Goal: Check status

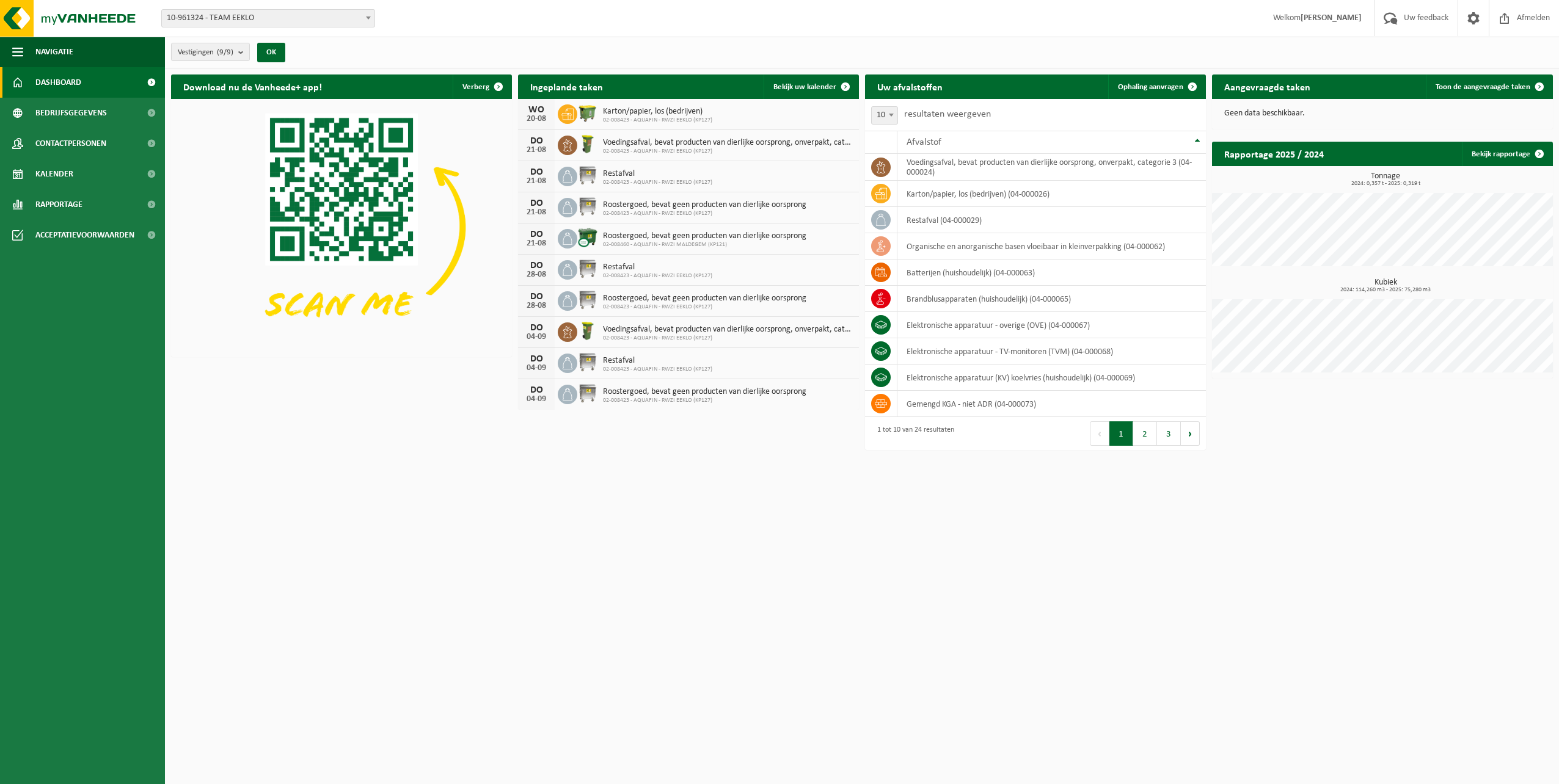
click at [587, 115] on img at bounding box center [588, 113] width 21 height 21
click at [622, 116] on span "02-008423 - AQUAFIN - RWZI EEKLO (KP127)" at bounding box center [657, 120] width 109 height 7
drag, startPoint x: 622, startPoint y: 116, endPoint x: 685, endPoint y: 120, distance: 63.1
click at [685, 120] on span "02-008423 - AQUAFIN - RWZI EEKLO (KP127)" at bounding box center [657, 120] width 109 height 7
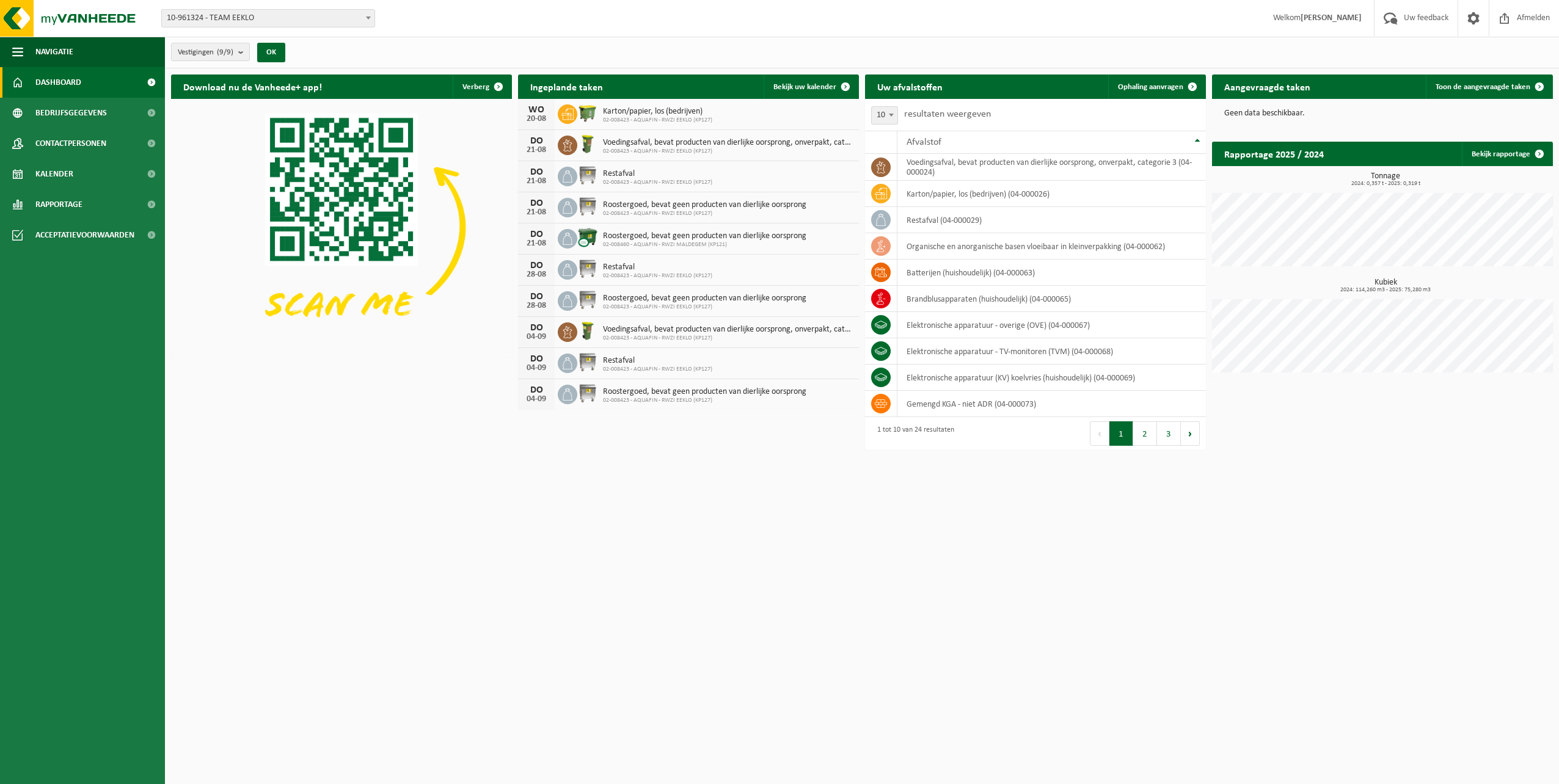
click at [727, 113] on div "[DATE] Karton/papier, los (bedrijven) 02-008423 - AQUAFIN - RWZI EEKLO (KP127)" at bounding box center [688, 115] width 341 height 31
click at [692, 120] on span "02-008423 - AQUAFIN - RWZI EEKLO (KP127)" at bounding box center [657, 120] width 109 height 7
click at [569, 118] on icon at bounding box center [567, 114] width 12 height 12
click at [620, 114] on span "Karton/papier, los (bedrijven)" at bounding box center [657, 111] width 109 height 10
click at [667, 111] on span "Karton/papier, los (bedrijven)" at bounding box center [657, 111] width 109 height 10
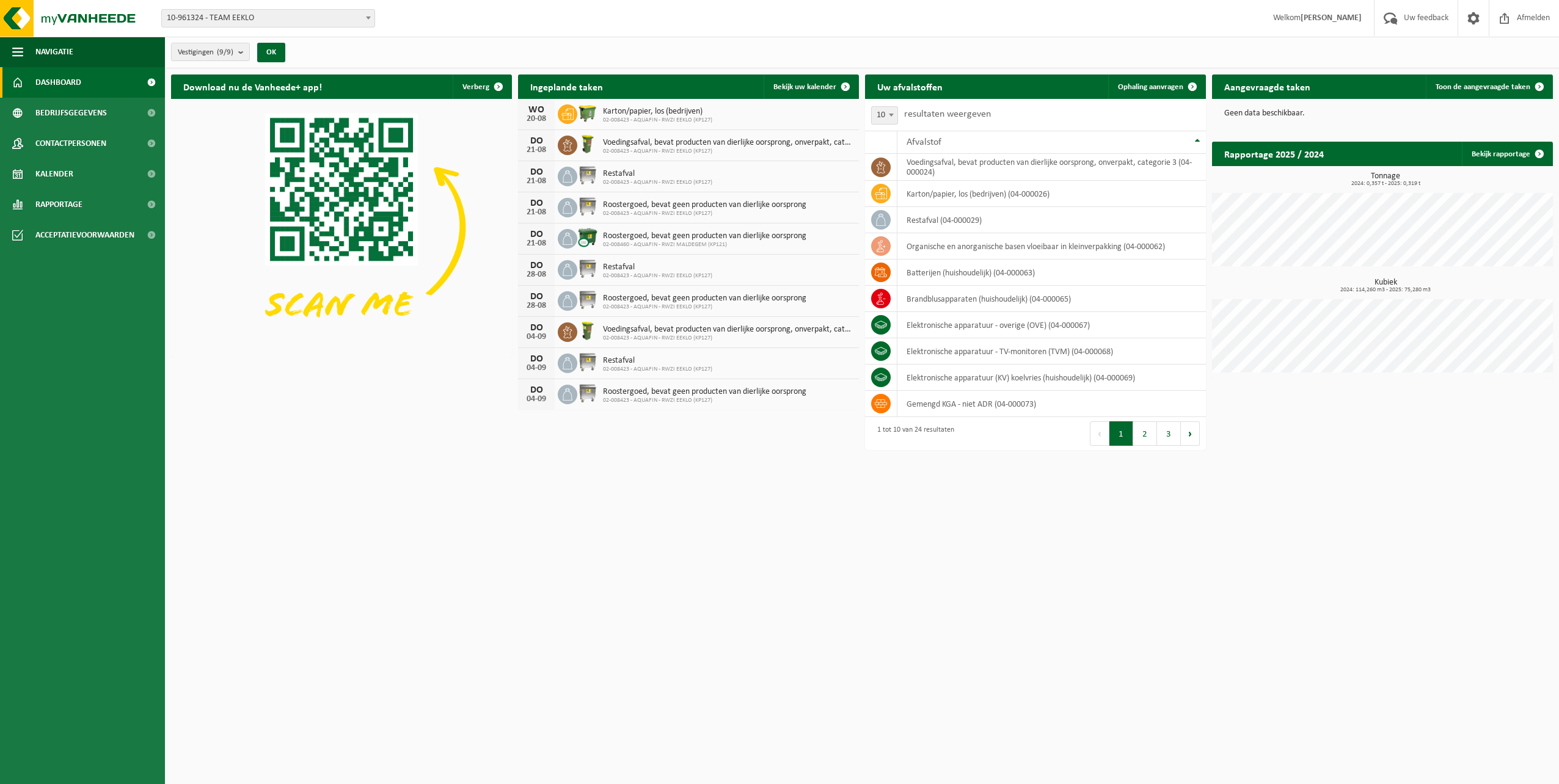
click at [697, 114] on span "Karton/papier, los (bedrijven)" at bounding box center [657, 111] width 109 height 10
drag, startPoint x: 697, startPoint y: 114, endPoint x: 733, endPoint y: 121, distance: 36.7
click at [733, 121] on div "[DATE] Karton/papier, los (bedrijven) 02-008423 - AQUAFIN - RWZI EEKLO (KP127)" at bounding box center [688, 115] width 341 height 31
click at [745, 115] on div "[DATE] Karton/papier, los (bedrijven) 02-008423 - AQUAFIN - RWZI EEKLO (KP127)" at bounding box center [688, 115] width 341 height 31
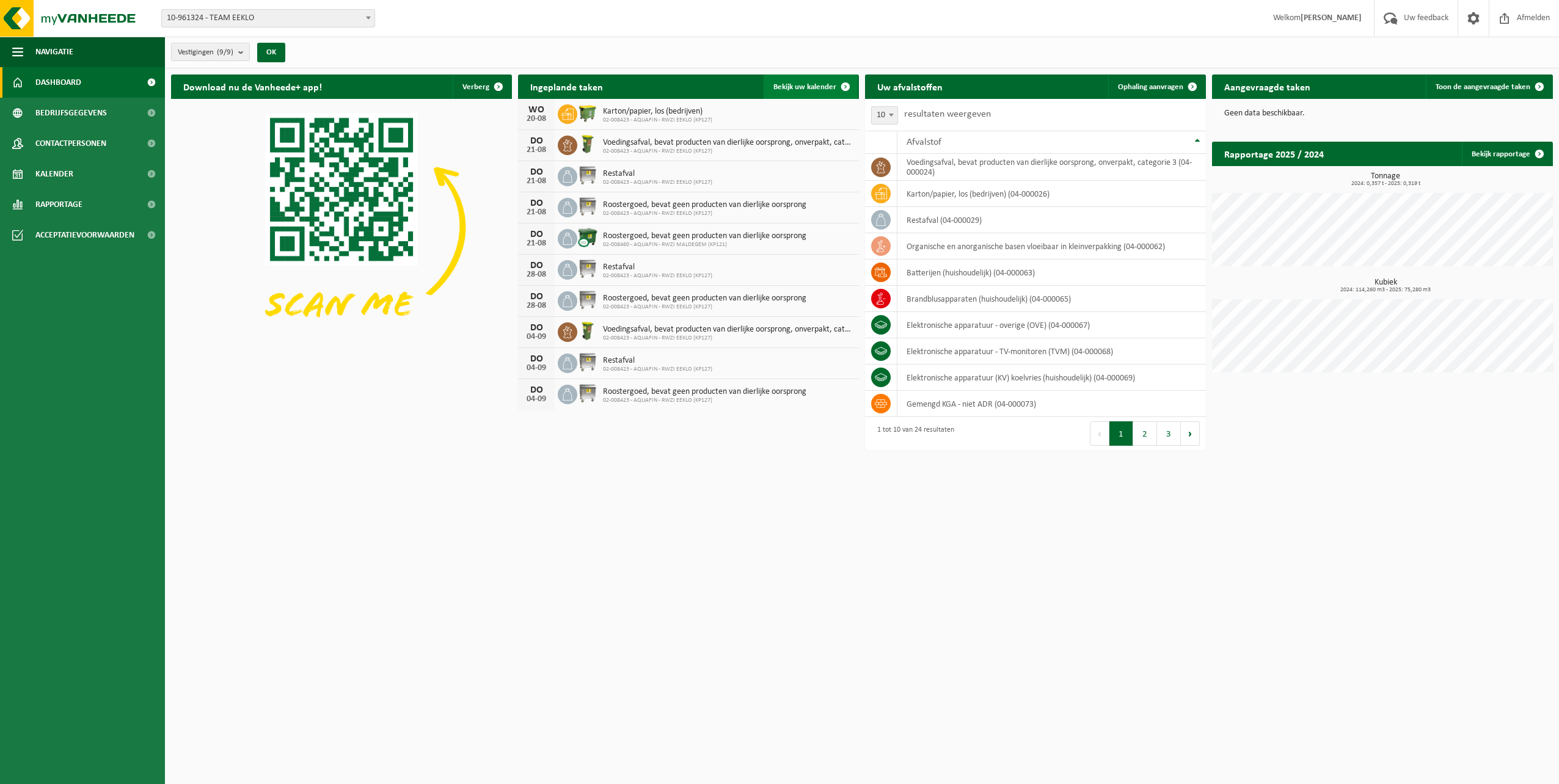
click at [847, 85] on span at bounding box center [845, 87] width 24 height 24
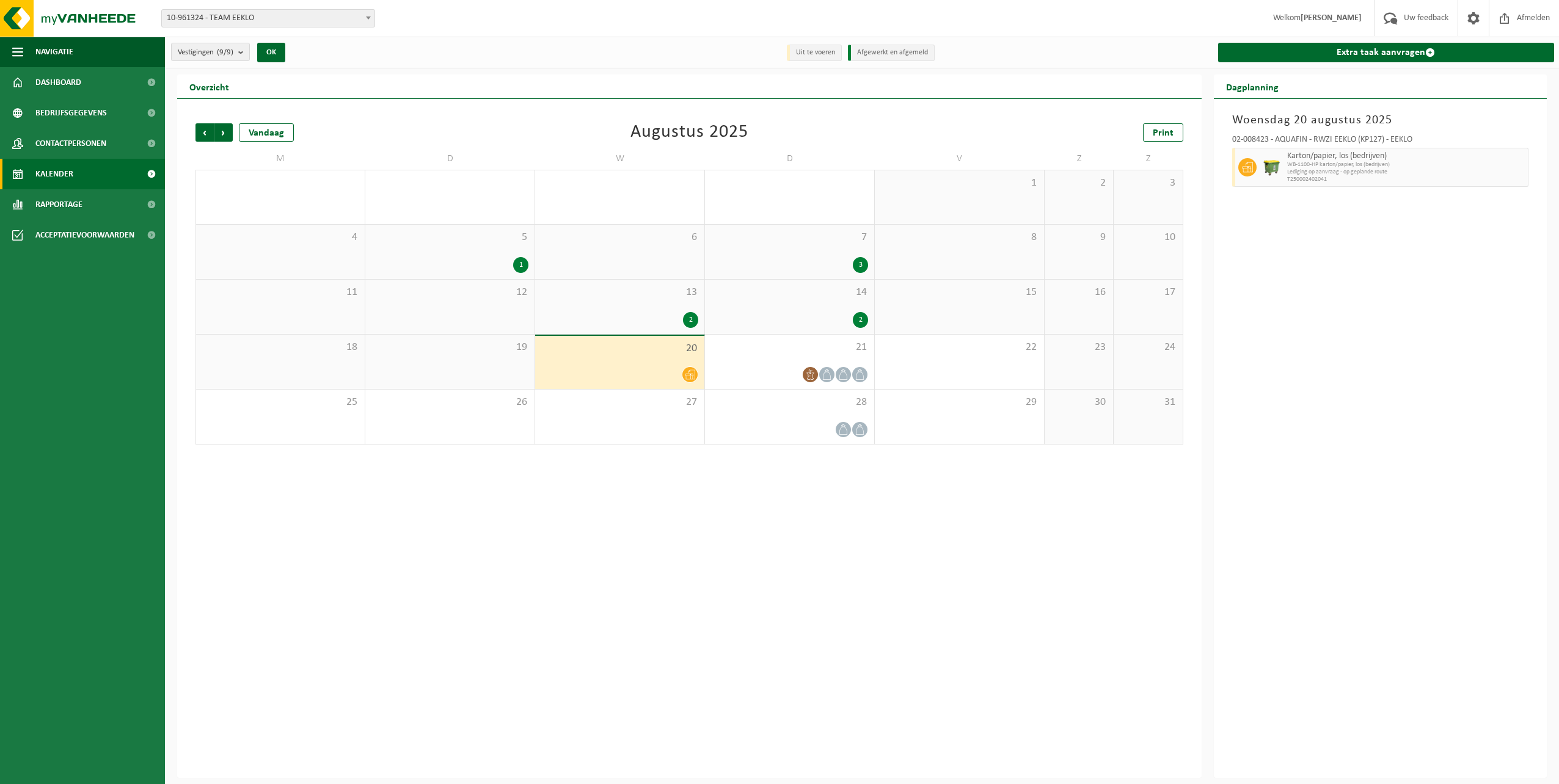
click at [688, 373] on icon at bounding box center [690, 374] width 11 height 11
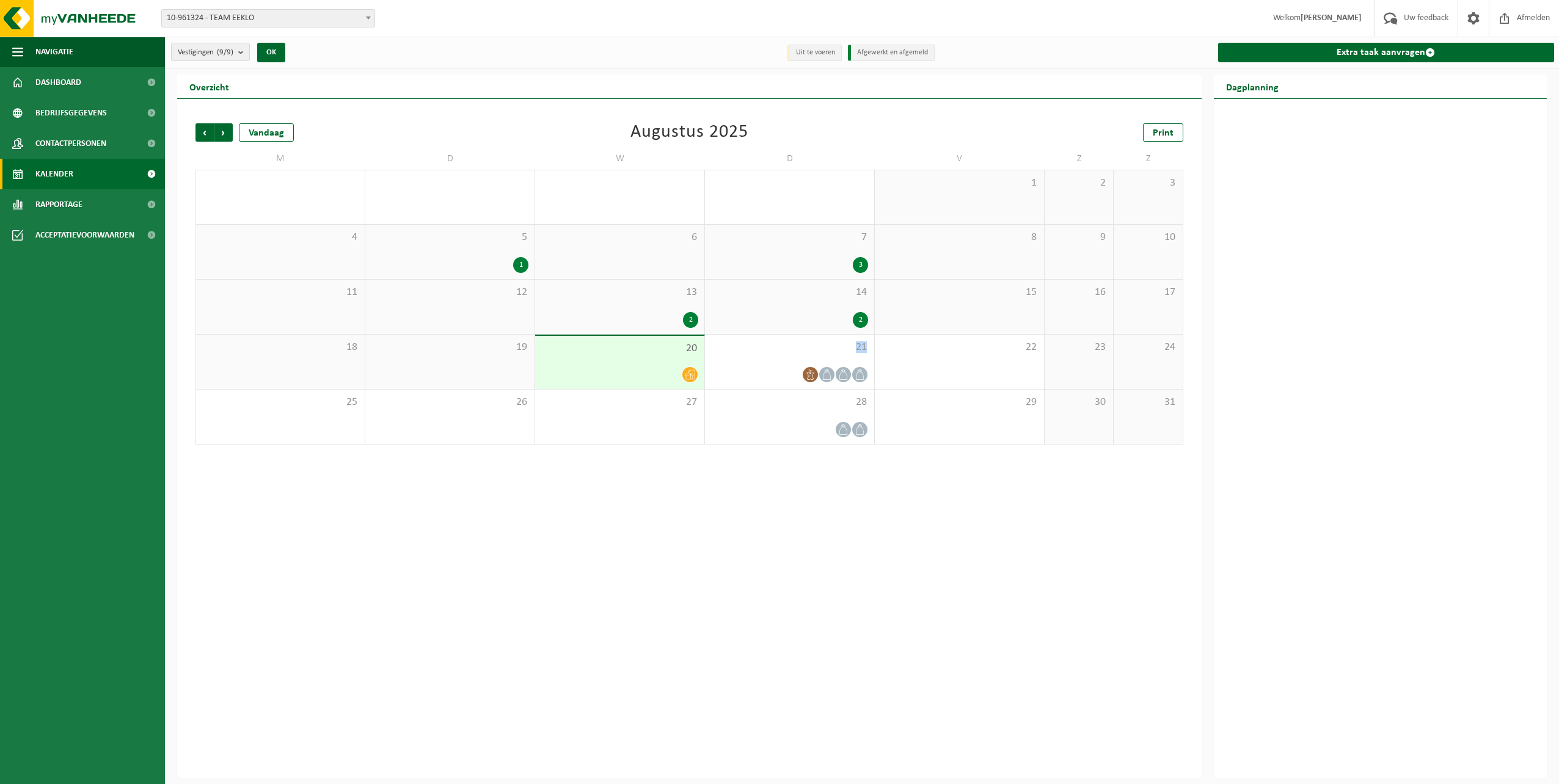
click at [688, 373] on icon at bounding box center [690, 375] width 11 height 10
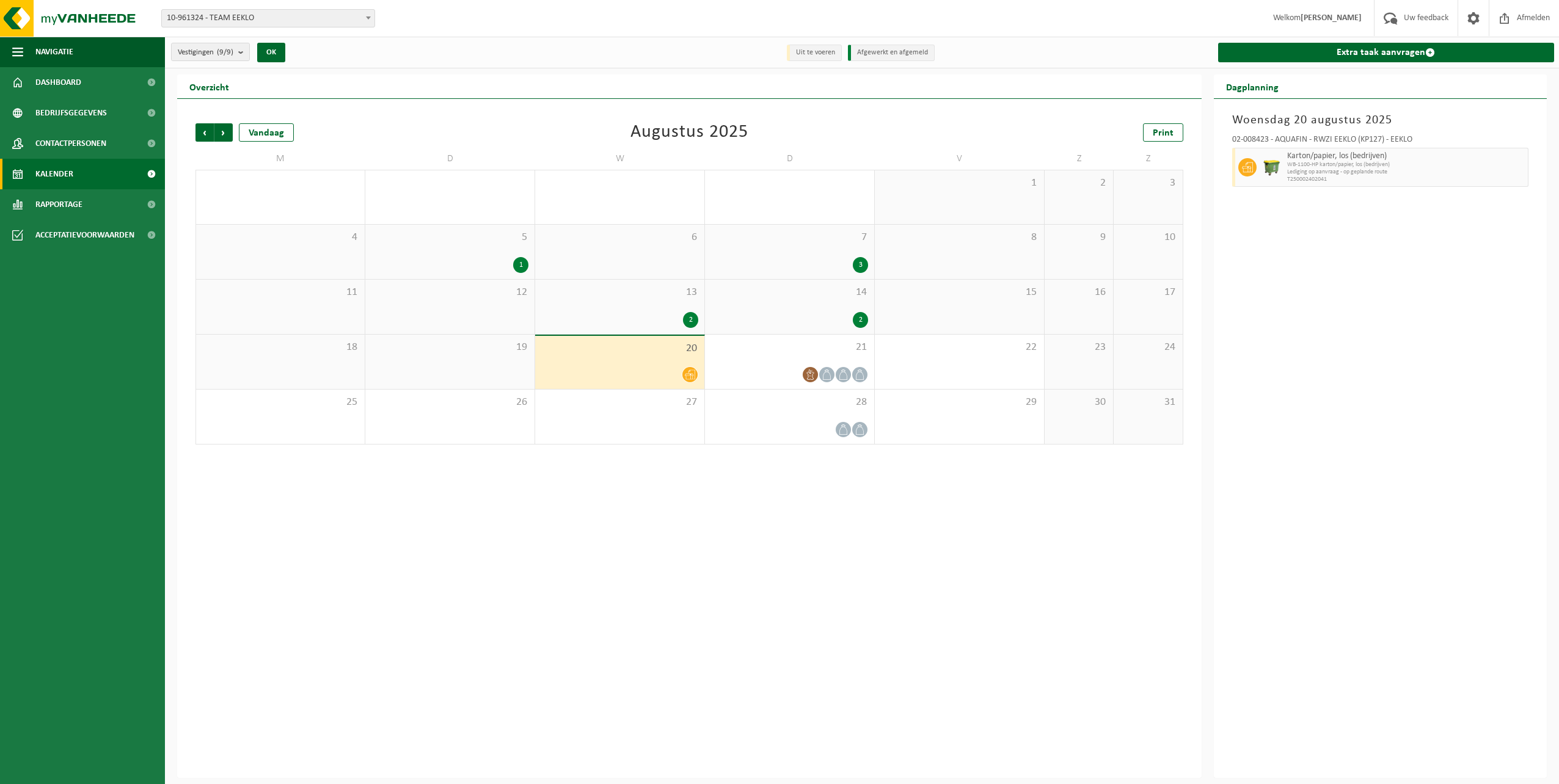
click at [1334, 180] on span "T250002402041" at bounding box center [1406, 179] width 238 height 7
click at [63, 72] on span "Dashboard" at bounding box center [59, 83] width 46 height 31
